Goal: Task Accomplishment & Management: Manage account settings

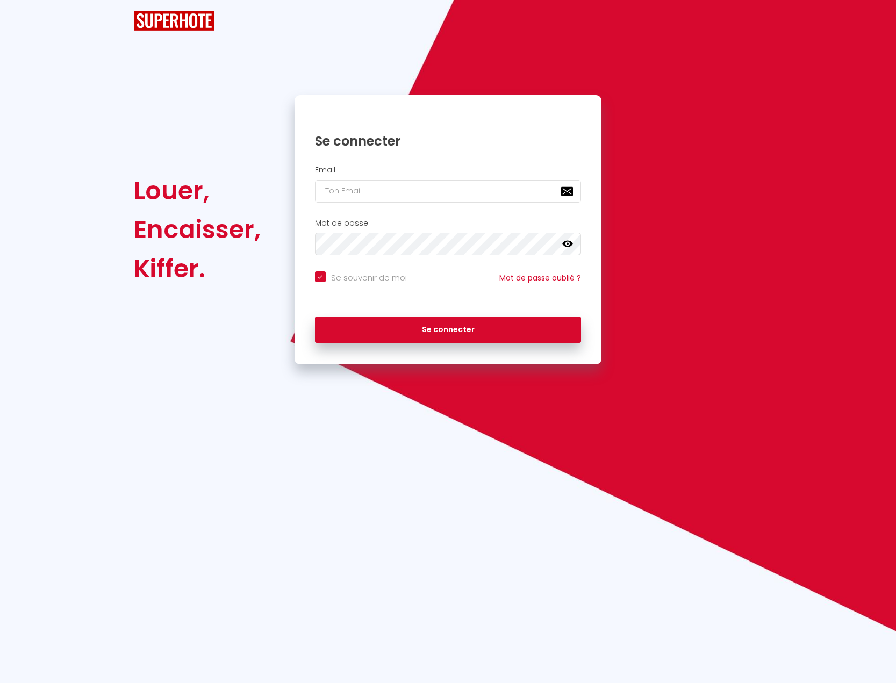
checkbox input "true"
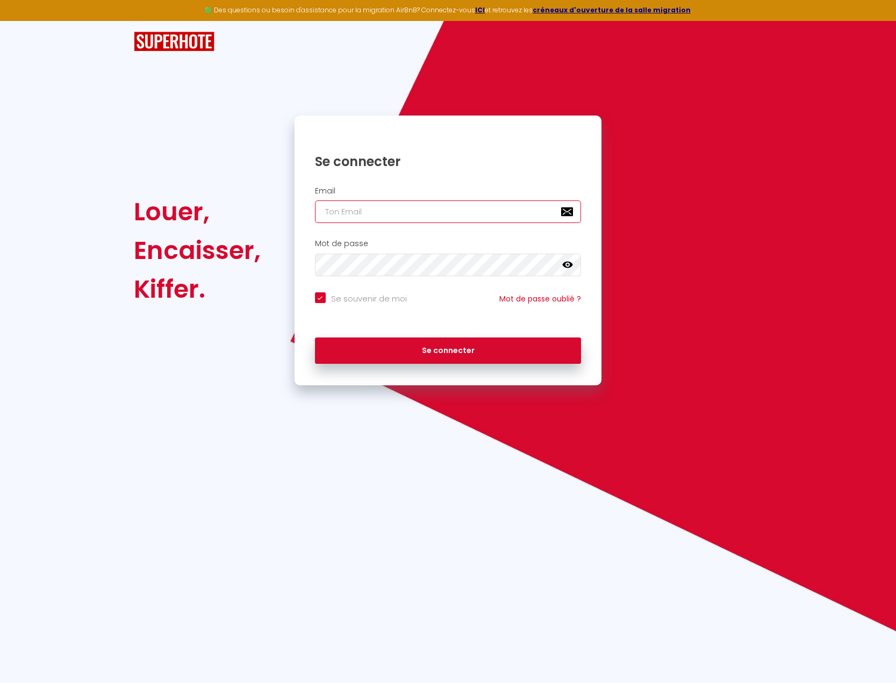
click at [377, 217] on input "email" at bounding box center [448, 212] width 267 height 23
type input "[EMAIL_ADDRESS][DOMAIN_NAME]"
checkbox input "true"
type input "[EMAIL_ADDRESS][DOMAIN_NAME]"
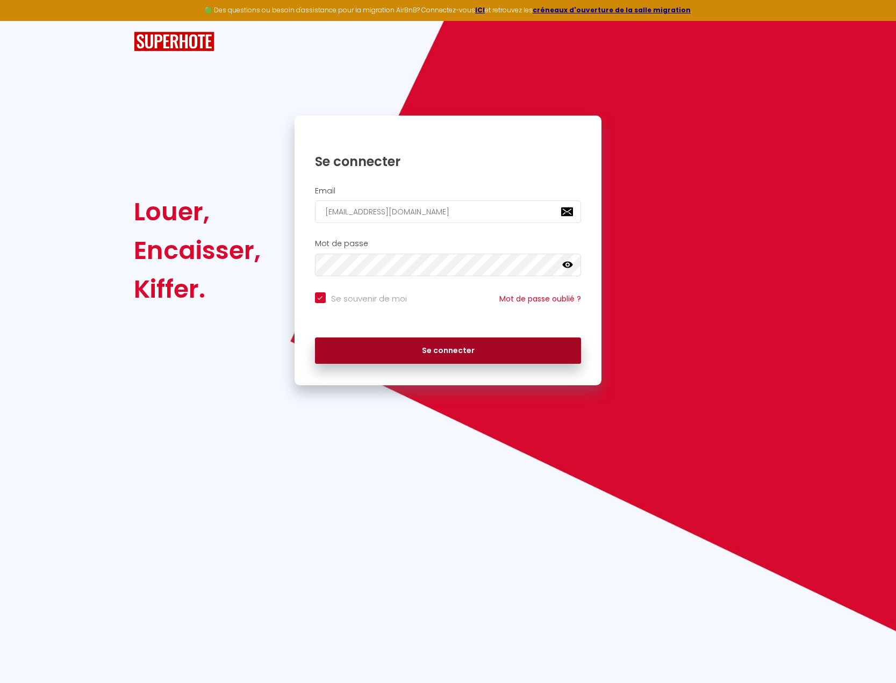
click at [439, 353] on button "Se connecter" at bounding box center [448, 351] width 267 height 27
checkbox input "true"
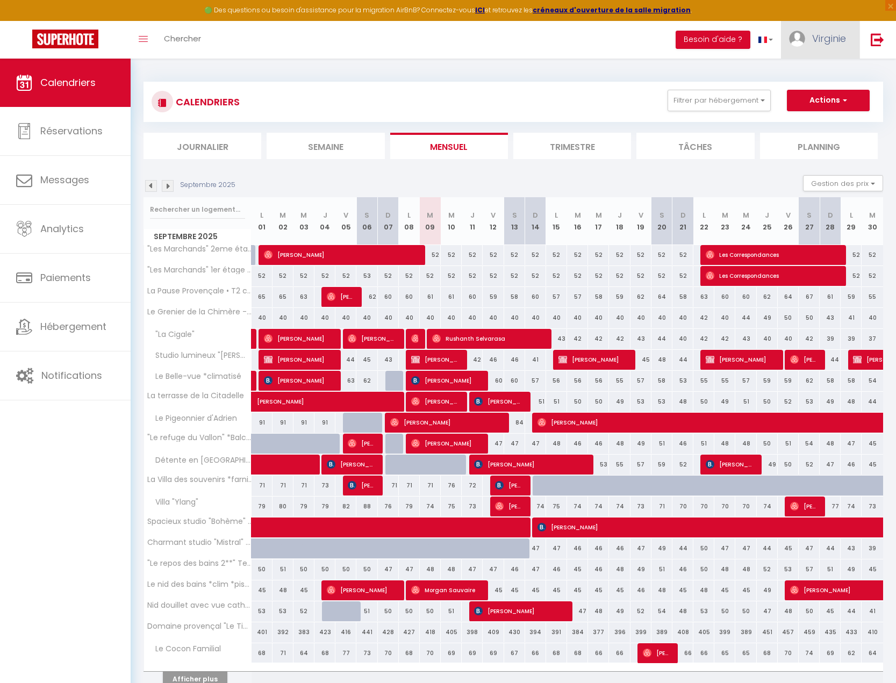
click at [833, 39] on span "Virginie" at bounding box center [829, 38] width 34 height 13
click at [821, 75] on link "Paramètres" at bounding box center [817, 75] width 80 height 18
select select "fr"
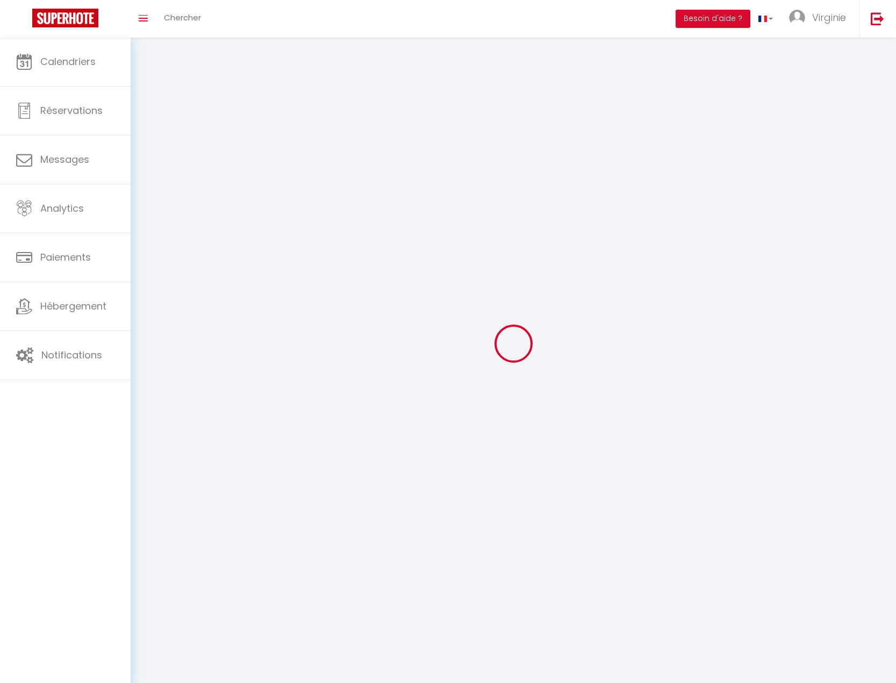
select select
type input "Virginie"
type input "Bouazzaoui"
type input "0624053372"
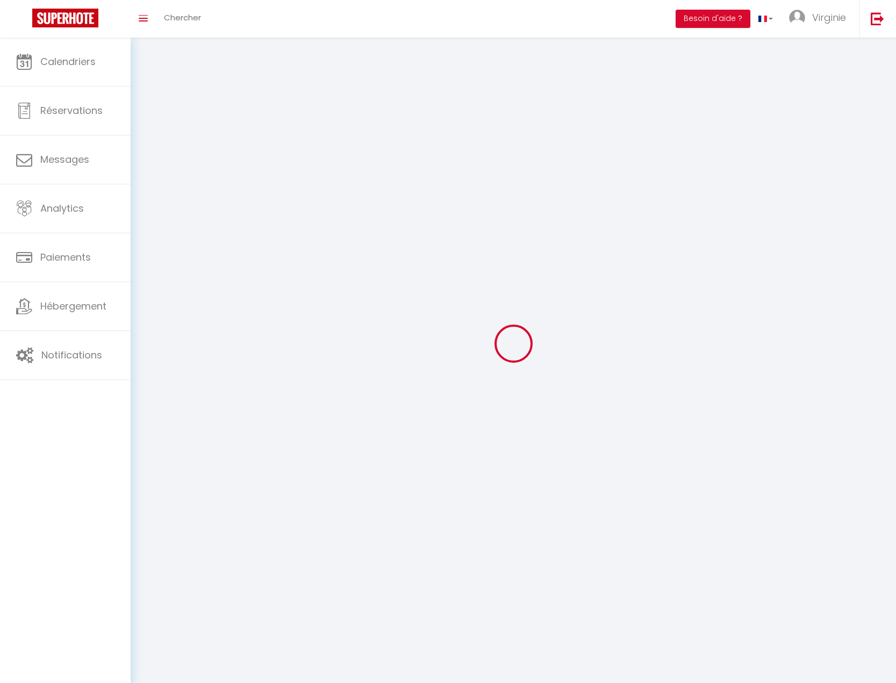
type input "[STREET_ADDRESS]"
type input "04310"
type input "Peyruis"
type input "3Mk5yJjQQxaQPOG7vYjgQGnjy"
type input "lUtN1QIRm1lxdCmLjSIp21uPh"
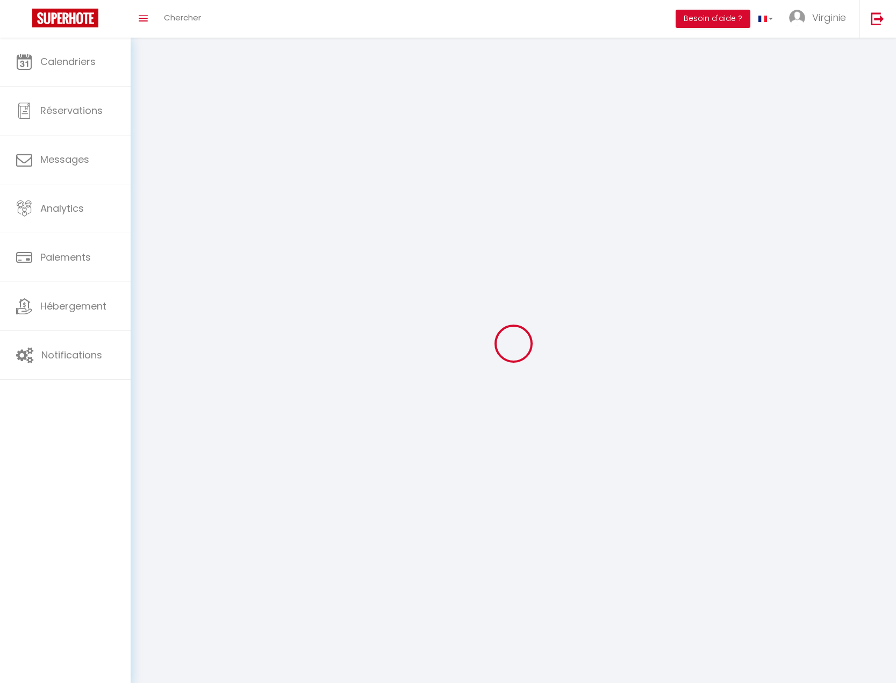
type input "[URL][DOMAIN_NAME]"
select select "28"
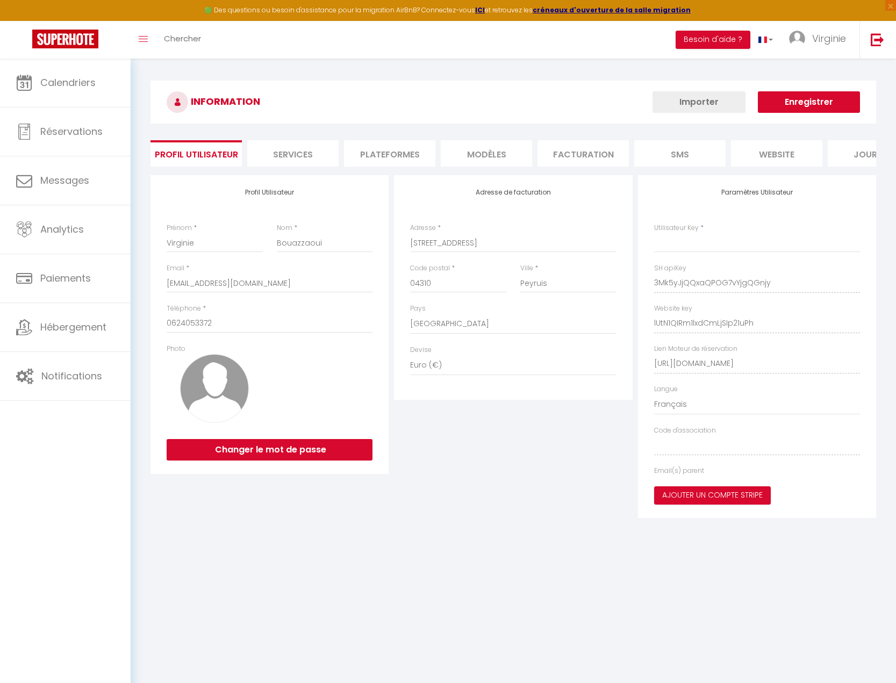
type input "3Mk5yJjQQxaQPOG7vYjgQGnjy"
type input "lUtN1QIRm1lxdCmLjSIp21uPh"
type input "[URL][DOMAIN_NAME]"
select select "fr"
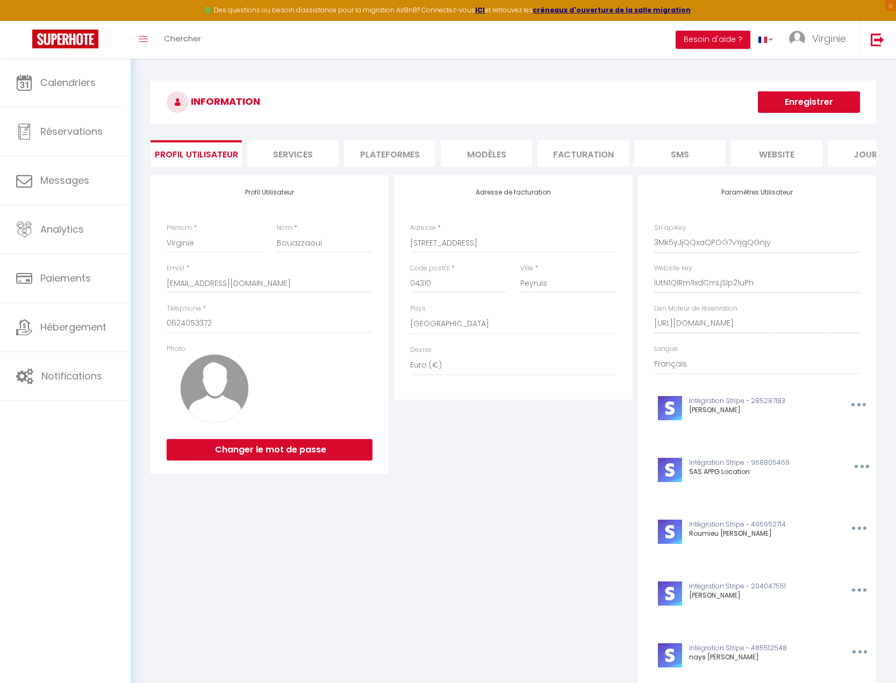
click at [403, 154] on li "Plateformes" at bounding box center [389, 153] width 91 height 26
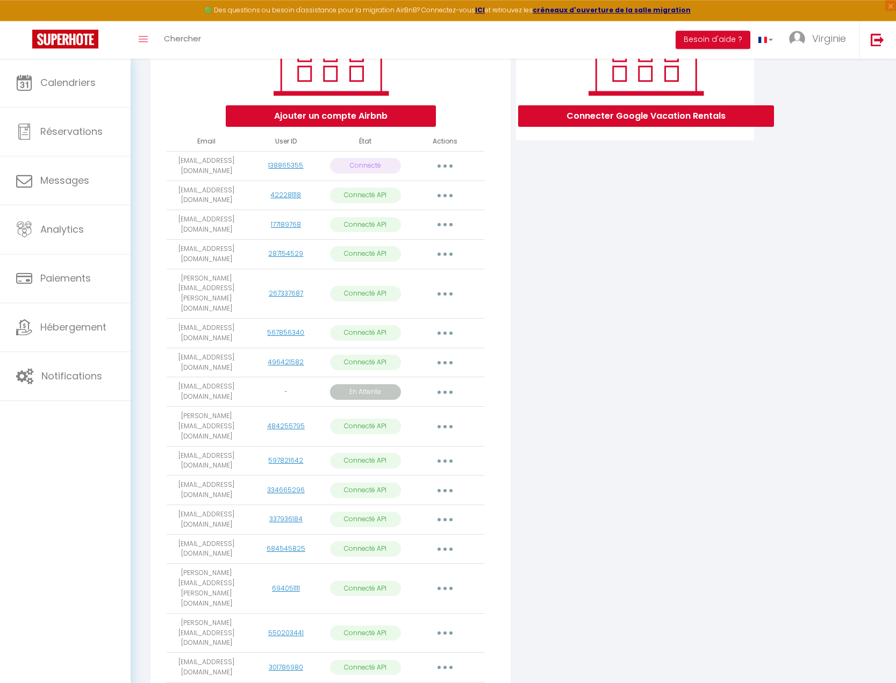
scroll to position [244, 0]
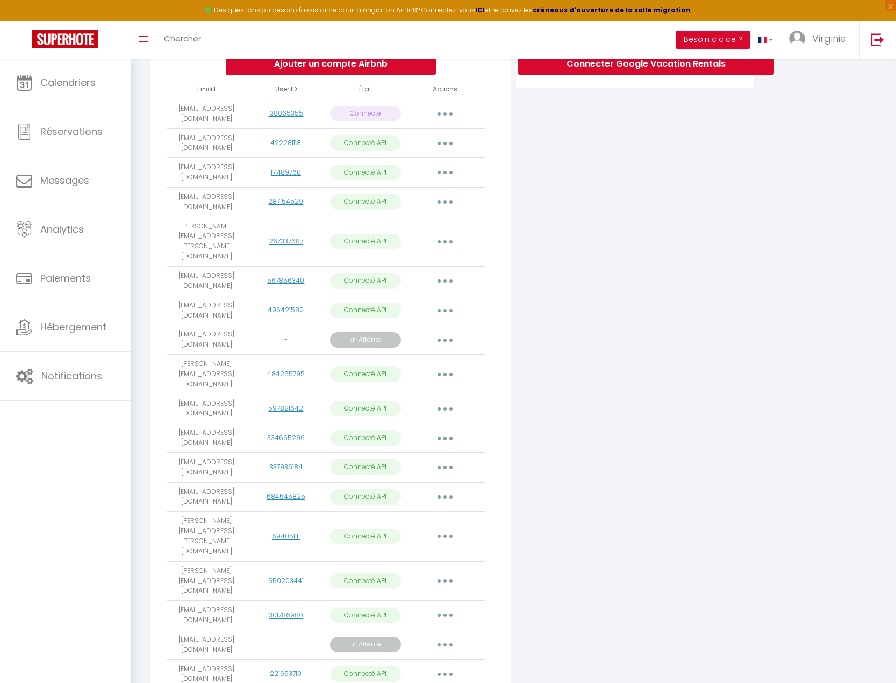
click at [443, 666] on button "button" at bounding box center [445, 674] width 30 height 17
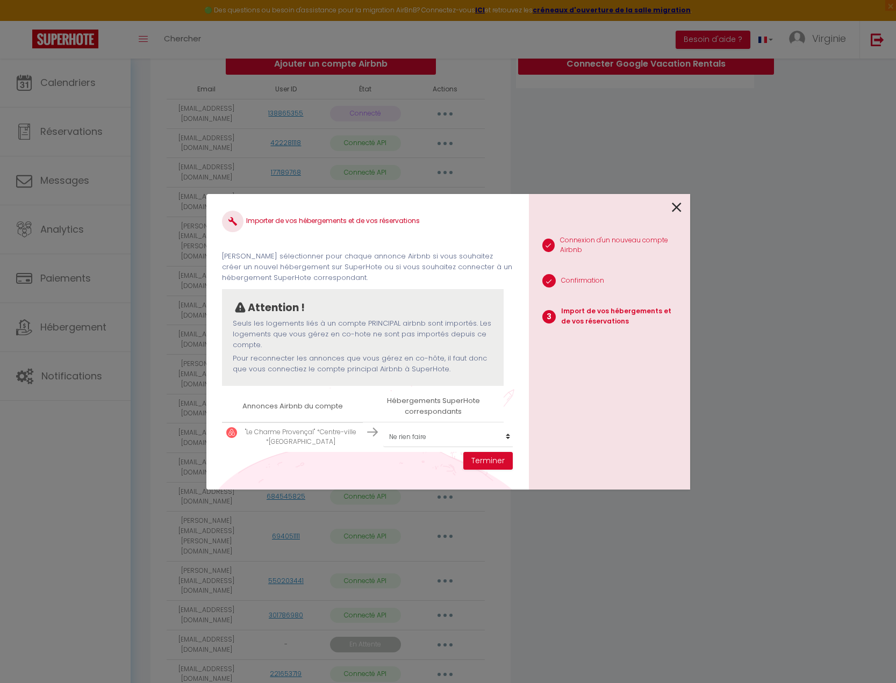
scroll to position [16, 0]
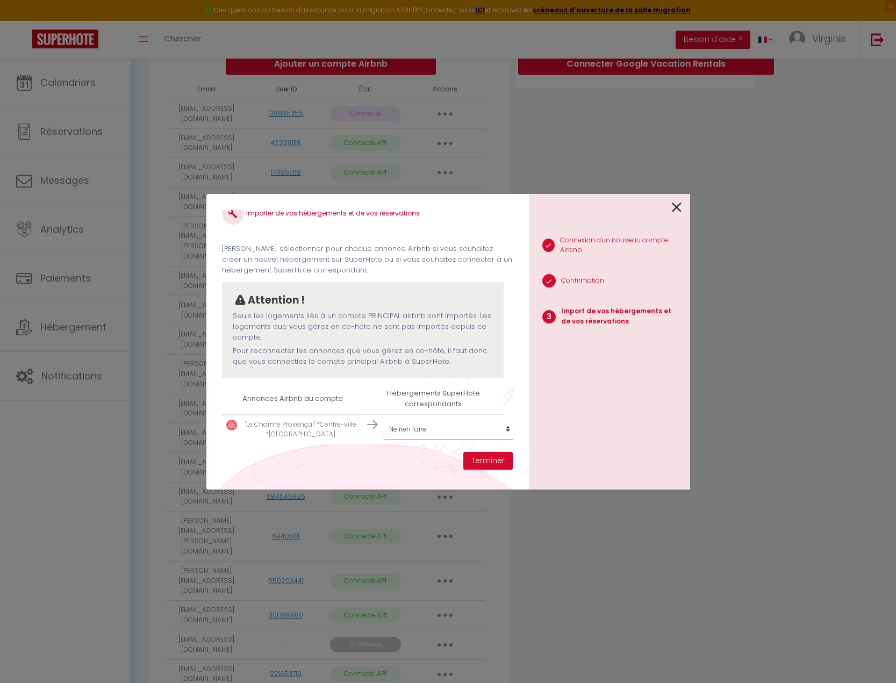
click at [383, 419] on select "Créer un nouvel hébergement Ne rien faire "La Cigale" Studio lumineux "[PERSON_…" at bounding box center [449, 429] width 132 height 20
select select "68449"
click option ""Le Charme Provençal" *Centre-ville *[GEOGRAPHIC_DATA]" at bounding box center [0, 0] width 0 height 0
click at [491, 463] on button "Terminer" at bounding box center [487, 461] width 49 height 18
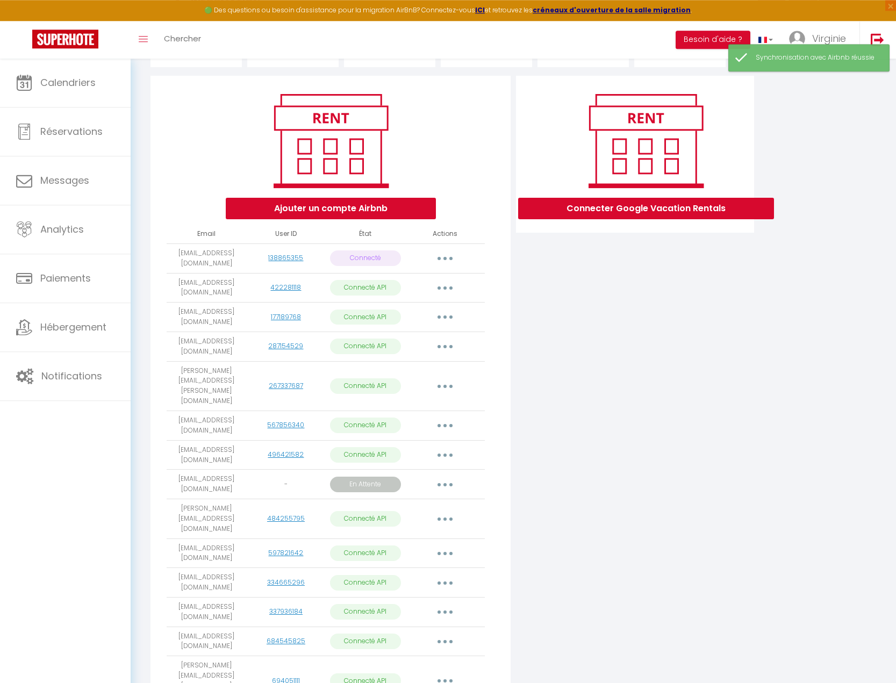
scroll to position [0, 0]
